Goal: Transaction & Acquisition: Purchase product/service

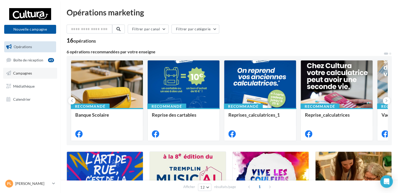
click at [23, 77] on link "Campagnes" at bounding box center [30, 73] width 54 height 11
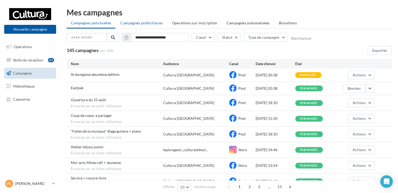
click at [139, 25] on li "Campagnes publicitaires" at bounding box center [141, 22] width 51 height 9
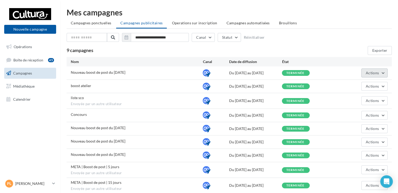
click at [380, 71] on button "Actions" at bounding box center [374, 73] width 26 height 9
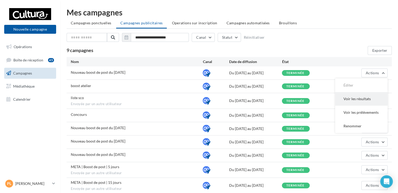
click at [362, 102] on button "Voir les résultats" at bounding box center [361, 99] width 52 height 14
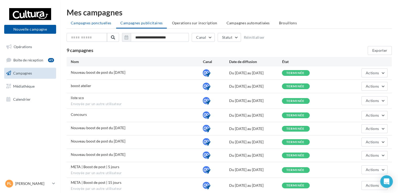
click at [92, 25] on span "Campagnes ponctuelles" at bounding box center [91, 23] width 40 height 4
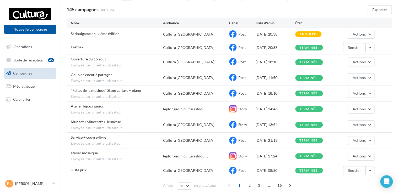
scroll to position [61, 0]
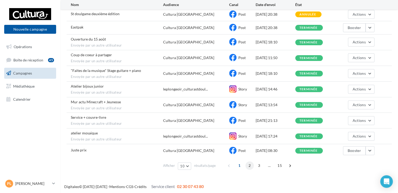
click at [247, 164] on span "2" at bounding box center [249, 166] width 8 height 8
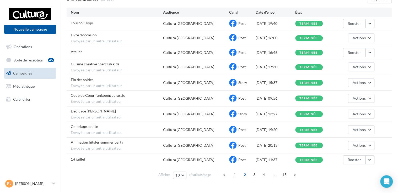
scroll to position [46, 0]
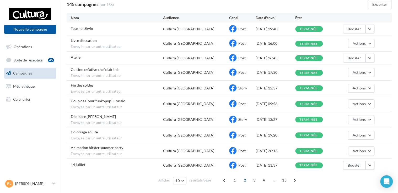
drag, startPoint x: 254, startPoint y: 181, endPoint x: 239, endPoint y: 175, distance: 15.6
click at [239, 175] on div "Afficher 10 10 25 50 100 résultats/page 1 2 3 4 ... 15" at bounding box center [229, 180] width 325 height 13
click at [252, 182] on span "3" at bounding box center [254, 180] width 8 height 8
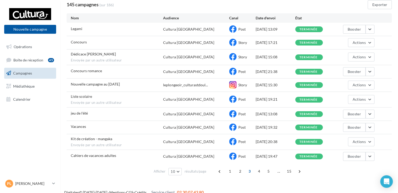
scroll to position [52, 0]
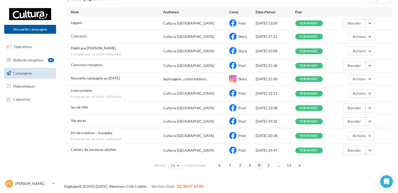
click at [258, 167] on span "4" at bounding box center [259, 165] width 8 height 8
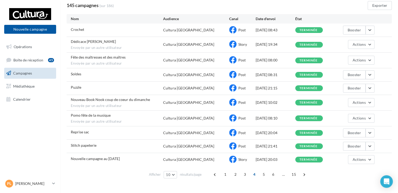
scroll to position [47, 0]
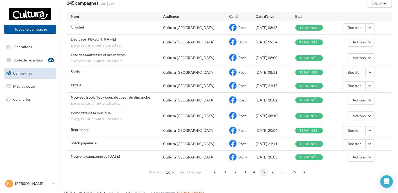
click at [263, 173] on span "5" at bounding box center [263, 172] width 8 height 8
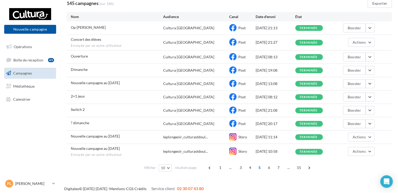
scroll to position [0, 0]
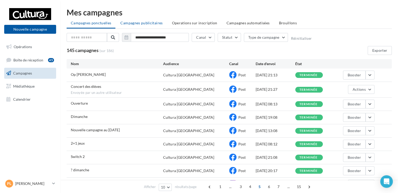
click at [139, 24] on span "Campagnes publicitaires" at bounding box center [141, 23] width 42 height 4
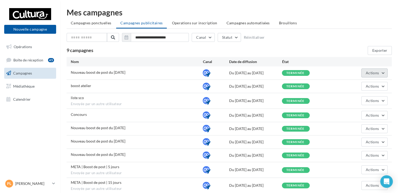
click at [369, 75] on span "Actions" at bounding box center [372, 73] width 13 height 4
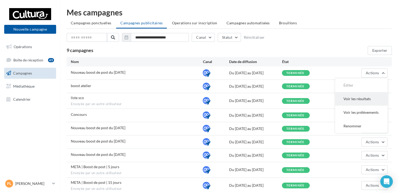
click at [360, 98] on button "Voir les résultats" at bounding box center [361, 99] width 52 height 14
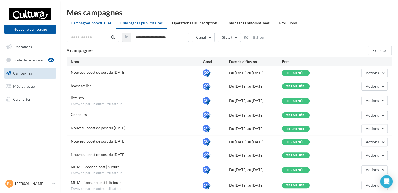
click at [92, 24] on span "Campagnes ponctuelles" at bounding box center [91, 23] width 40 height 4
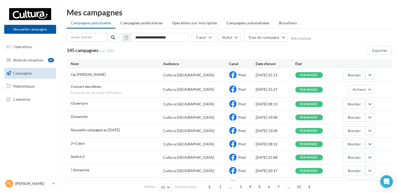
scroll to position [15, 0]
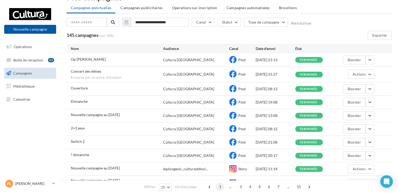
click at [220, 188] on span "1" at bounding box center [220, 187] width 8 height 8
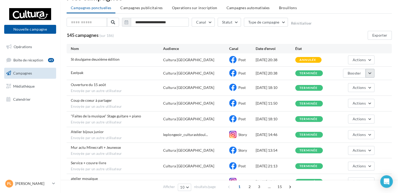
click at [371, 73] on button "button" at bounding box center [369, 73] width 9 height 9
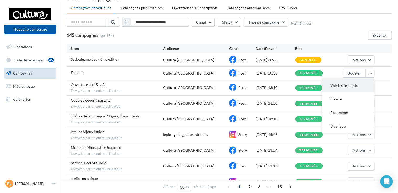
click at [350, 86] on button "Voir les résultats" at bounding box center [348, 86] width 52 height 14
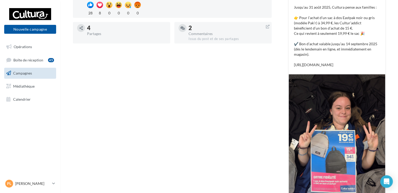
scroll to position [41, 0]
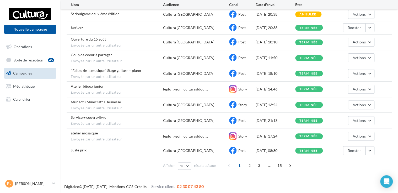
scroll to position [61, 0]
click at [373, 150] on button "button" at bounding box center [369, 150] width 9 height 9
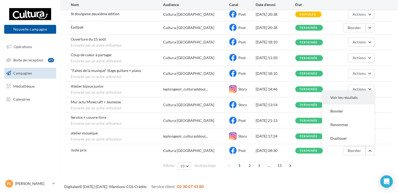
click at [339, 93] on button "Voir les résultats" at bounding box center [348, 98] width 52 height 14
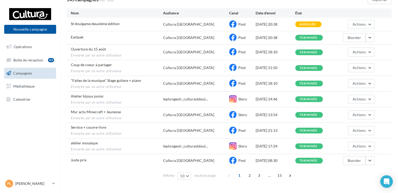
scroll to position [61, 0]
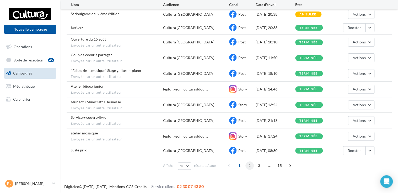
click at [249, 166] on span "2" at bounding box center [249, 166] width 8 height 8
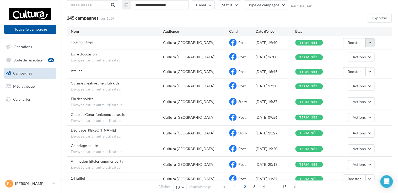
click at [369, 43] on button "button" at bounding box center [369, 42] width 9 height 9
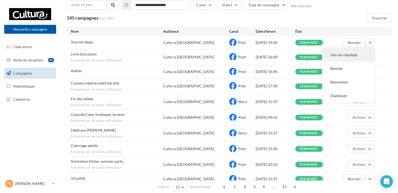
click at [344, 57] on button "Voir les résultats" at bounding box center [348, 55] width 52 height 14
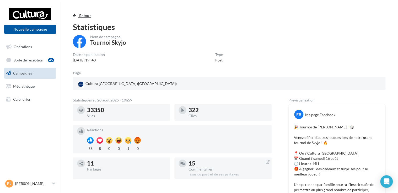
click at [75, 14] on span "button" at bounding box center [74, 16] width 3 height 4
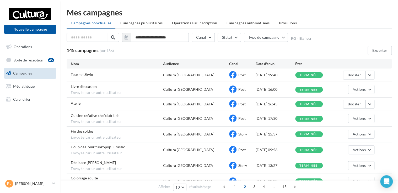
scroll to position [32, 0]
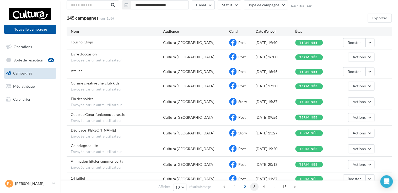
click at [250, 188] on span "3" at bounding box center [254, 187] width 8 height 8
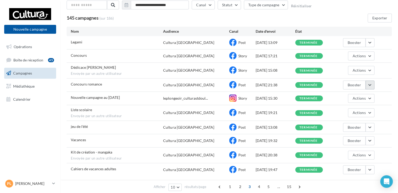
click at [370, 85] on button "button" at bounding box center [369, 85] width 9 height 9
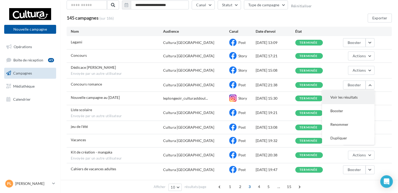
click at [350, 94] on button "Voir les résultats" at bounding box center [348, 98] width 52 height 14
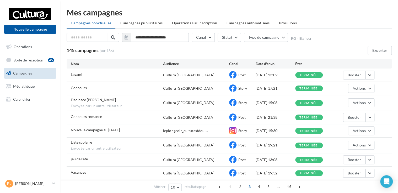
scroll to position [4, 0]
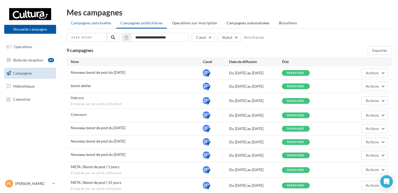
click at [96, 24] on span "Campagnes ponctuelles" at bounding box center [91, 23] width 40 height 4
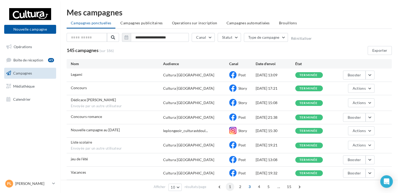
click at [229, 189] on span "1" at bounding box center [230, 187] width 8 height 8
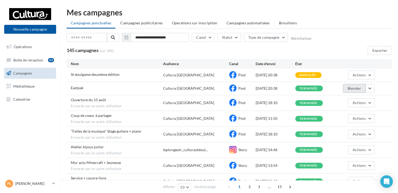
click at [357, 88] on button "Booster" at bounding box center [354, 88] width 22 height 9
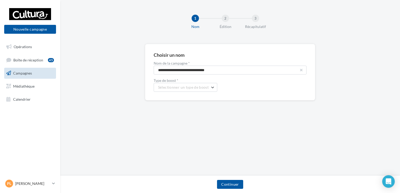
click at [302, 71] on button "button" at bounding box center [302, 70] width 2 height 2
type input "*******"
click at [209, 89] on button "Sélectionner un type de boost" at bounding box center [186, 87] width 64 height 9
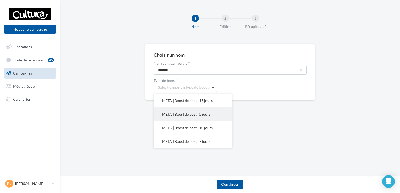
click at [208, 115] on span "META | Boost de post | 5 jours" at bounding box center [186, 114] width 48 height 4
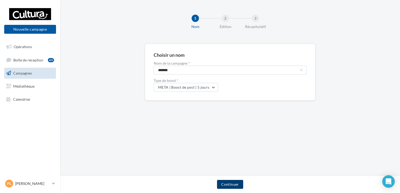
click at [231, 184] on button "Continuer" at bounding box center [230, 184] width 26 height 9
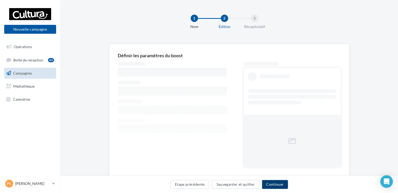
click at [273, 186] on button "Continuer" at bounding box center [275, 184] width 26 height 9
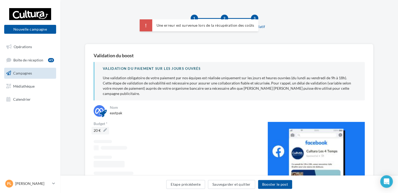
click at [103, 127] on span "20 €" at bounding box center [100, 130] width 13 height 7
click at [103, 127] on input "**" at bounding box center [112, 131] width 46 height 9
click at [137, 128] on icon "button" at bounding box center [137, 129] width 3 height 3
click at [129, 130] on button "button" at bounding box center [130, 131] width 2 height 2
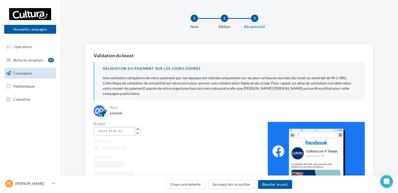
click at [113, 127] on input "number" at bounding box center [114, 131] width 41 height 9
type input "**"
click at [206, 150] on div at bounding box center [177, 193] width 166 height 106
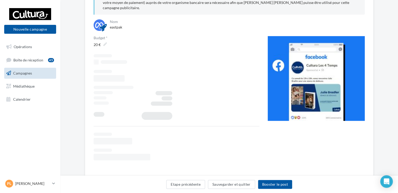
scroll to position [87, 0]
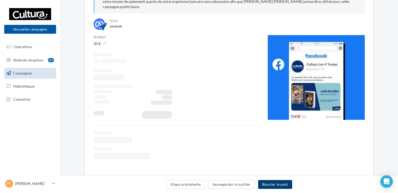
click at [277, 183] on button "Booster le post" at bounding box center [275, 184] width 34 height 9
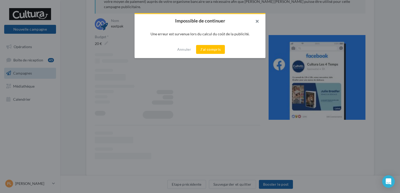
click at [257, 21] on button "button" at bounding box center [255, 22] width 21 height 16
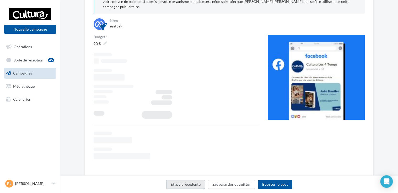
click at [187, 186] on button "Etape précédente" at bounding box center [185, 184] width 39 height 9
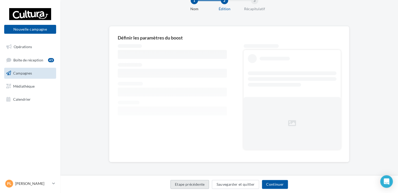
scroll to position [17, 0]
click at [34, 61] on span "Boîte de réception" at bounding box center [28, 60] width 30 height 4
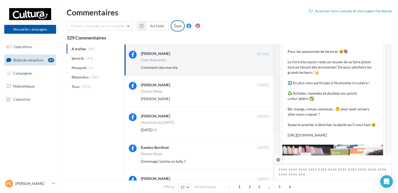
scroll to position [184, 0]
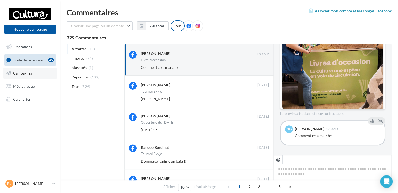
click at [25, 72] on span "Campagnes" at bounding box center [22, 73] width 19 height 4
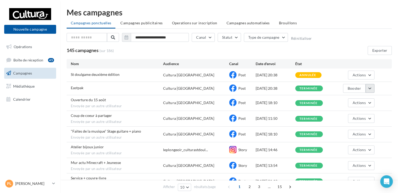
click at [373, 90] on button "button" at bounding box center [369, 88] width 9 height 9
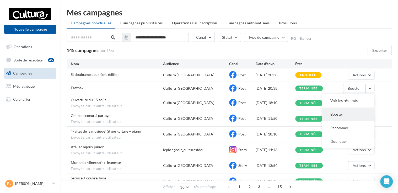
click at [348, 114] on button "Booster" at bounding box center [348, 115] width 52 height 14
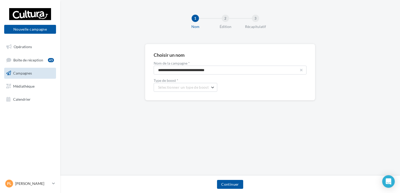
click at [301, 69] on button "button" at bounding box center [302, 70] width 2 height 2
type input "*"
type input "*******"
click at [176, 86] on span "Sélectionner un type de boost" at bounding box center [183, 87] width 51 height 4
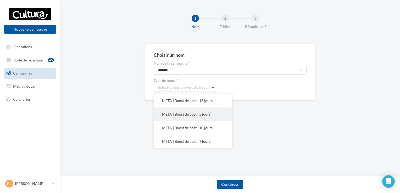
click at [193, 112] on span "META | Boost de post | 5 jours" at bounding box center [186, 114] width 48 height 4
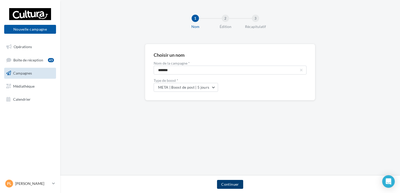
click at [232, 186] on button "Continuer" at bounding box center [230, 184] width 26 height 9
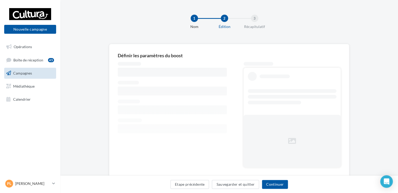
click at [241, 122] on div at bounding box center [229, 117] width 223 height 110
click at [280, 183] on button "Continuer" at bounding box center [275, 184] width 26 height 9
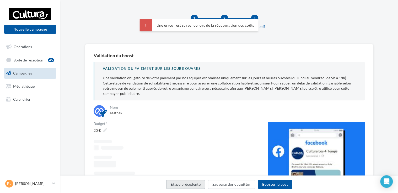
click at [186, 186] on button "Etape précédente" at bounding box center [185, 184] width 39 height 9
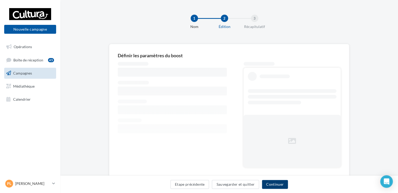
click at [278, 184] on button "Continuer" at bounding box center [275, 184] width 26 height 9
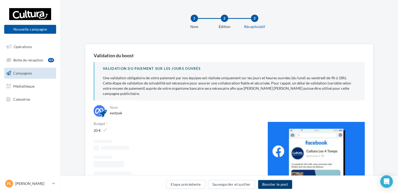
click at [281, 188] on button "Booster le post" at bounding box center [275, 184] width 34 height 9
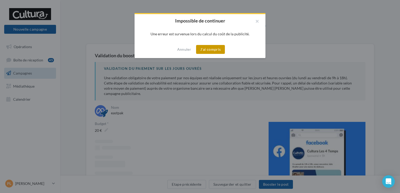
click at [214, 51] on button "J'ai compris" at bounding box center [210, 49] width 29 height 9
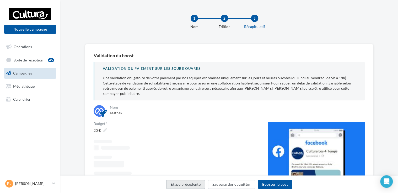
click at [194, 182] on button "Etape précédente" at bounding box center [185, 184] width 39 height 9
